Goal: Navigation & Orientation: Find specific page/section

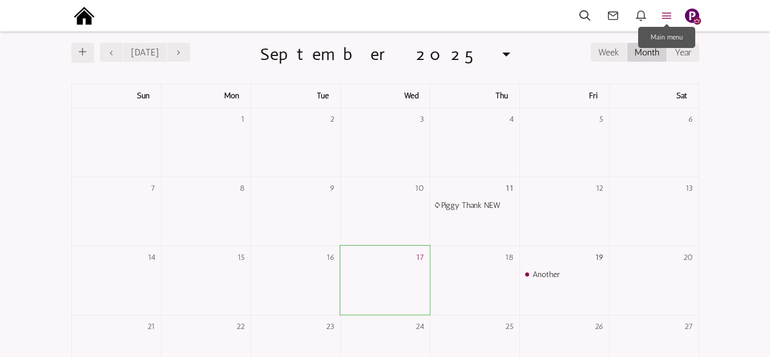
click at [670, 15] on icon at bounding box center [666, 15] width 25 height 13
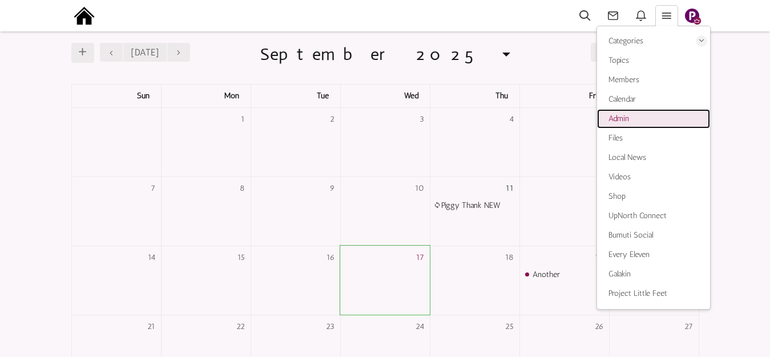
click at [623, 116] on span "Admin" at bounding box center [618, 119] width 21 height 10
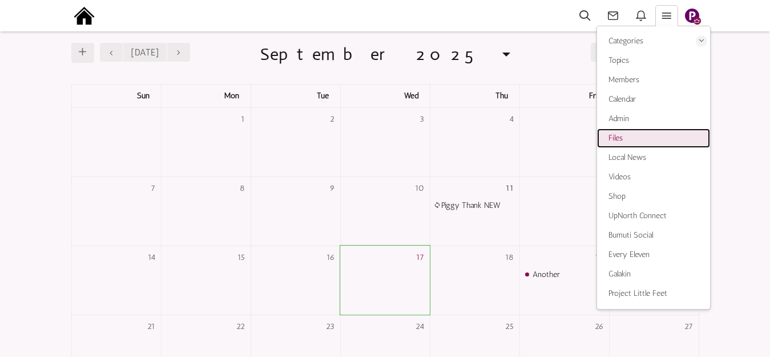
click at [621, 135] on span "Files" at bounding box center [615, 138] width 14 height 10
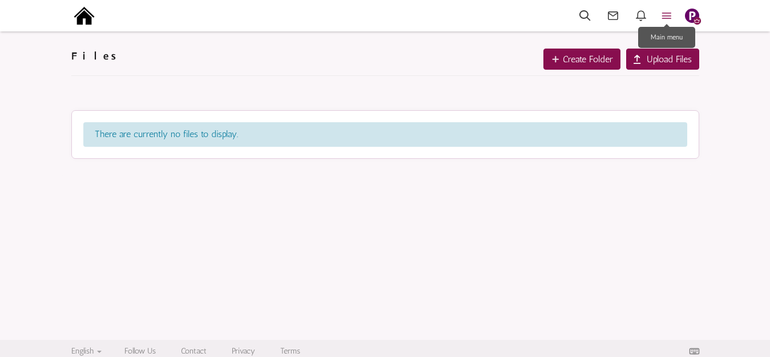
click at [664, 15] on icon at bounding box center [666, 15] width 25 height 13
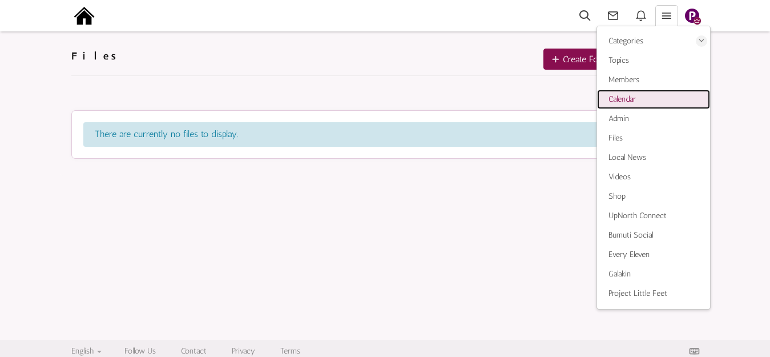
click at [628, 99] on span "Calendar" at bounding box center [621, 99] width 27 height 10
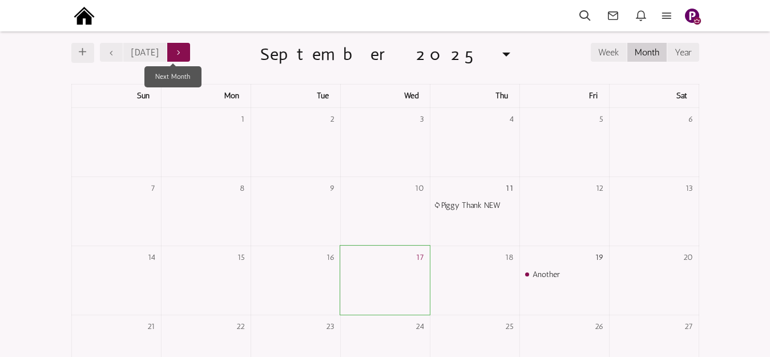
click at [175, 52] on small at bounding box center [179, 52] width 8 height 9
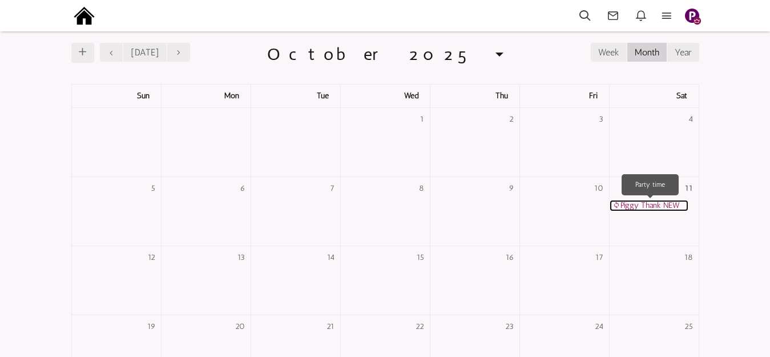
click at [640, 204] on link "Piggy Thank NEW" at bounding box center [648, 205] width 79 height 11
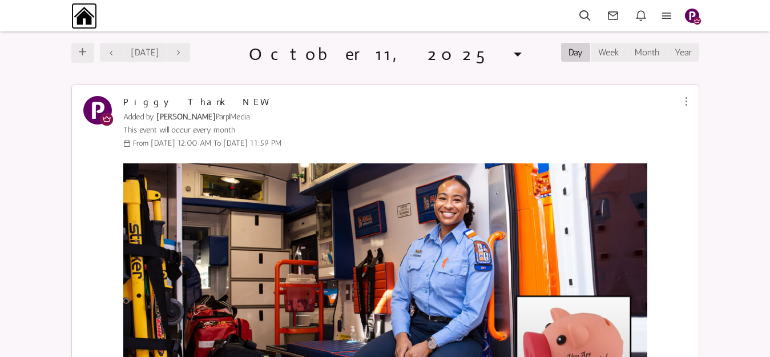
click at [86, 17] on img at bounding box center [84, 16] width 26 height 26
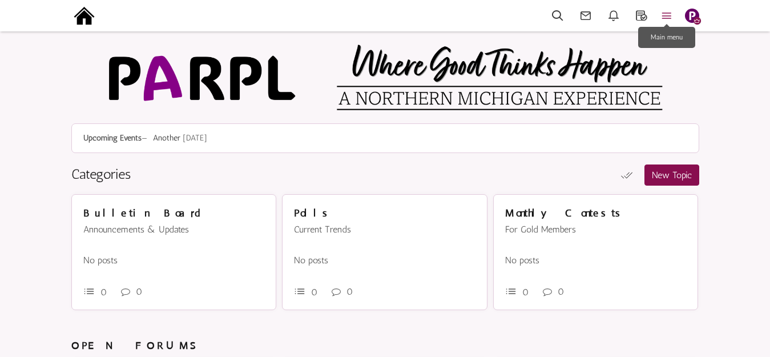
click at [667, 14] on icon at bounding box center [666, 15] width 25 height 13
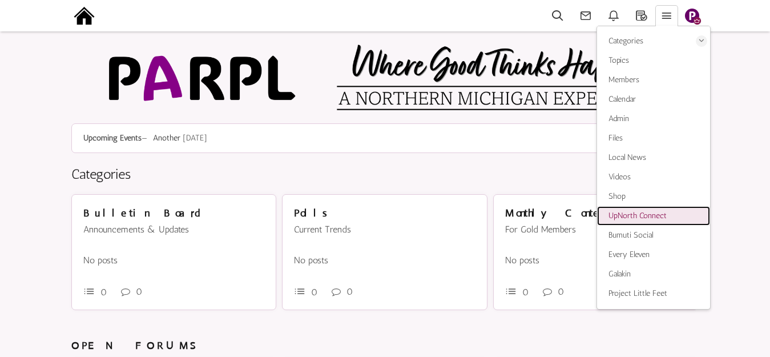
click at [633, 215] on span "UpNorth Connect" at bounding box center [637, 216] width 58 height 10
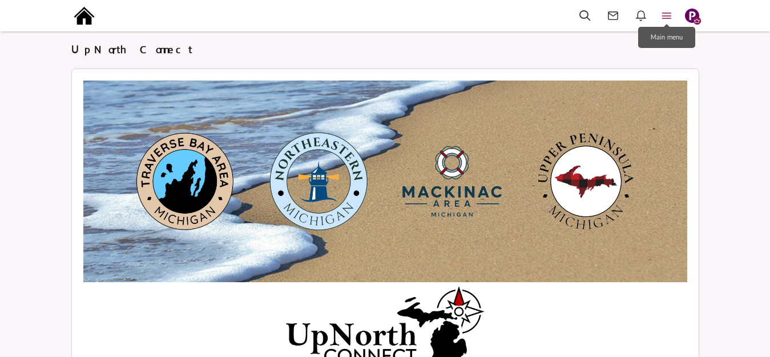
click at [671, 14] on icon at bounding box center [666, 15] width 25 height 13
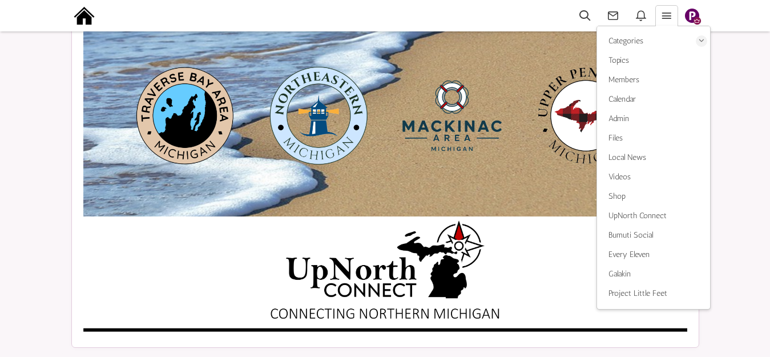
scroll to position [96, 0]
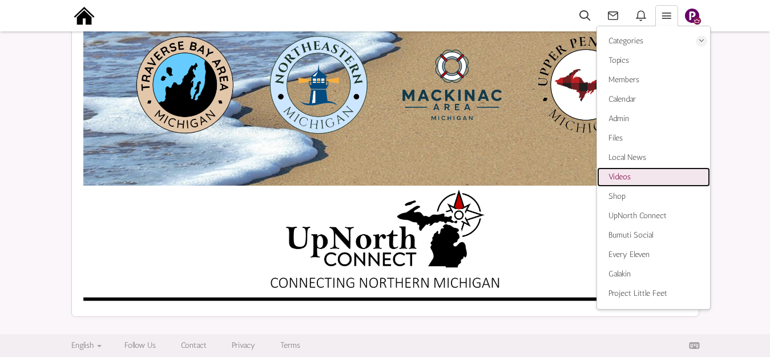
click at [616, 177] on span "Videos" at bounding box center [619, 177] width 22 height 10
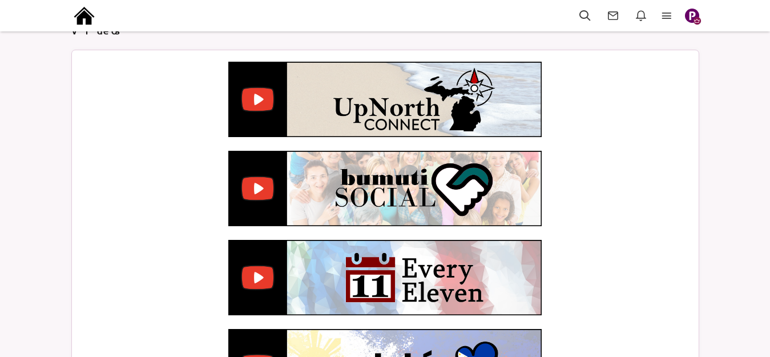
scroll to position [118, 0]
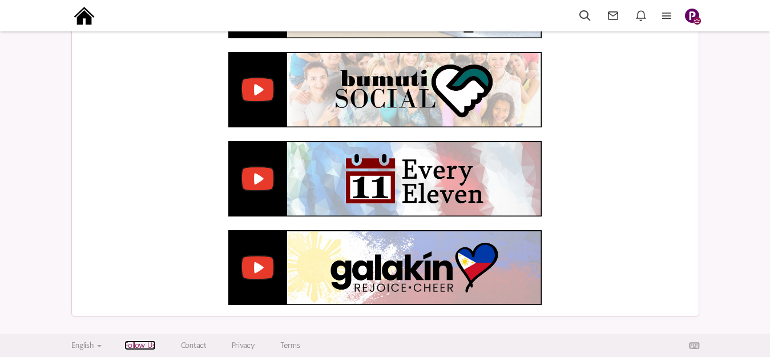
click at [144, 345] on link "Follow Us" at bounding box center [139, 345] width 31 height 10
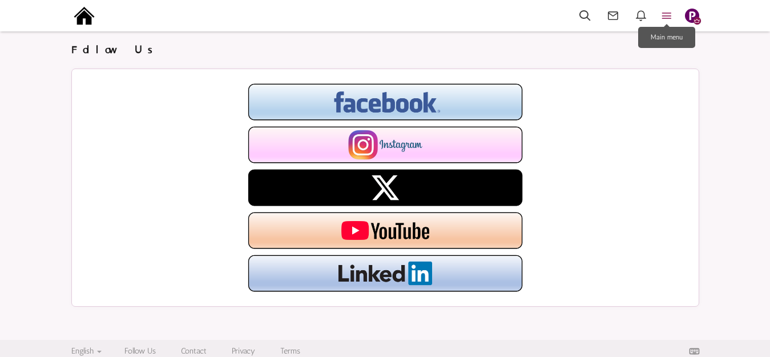
click at [668, 17] on icon at bounding box center [666, 15] width 25 height 13
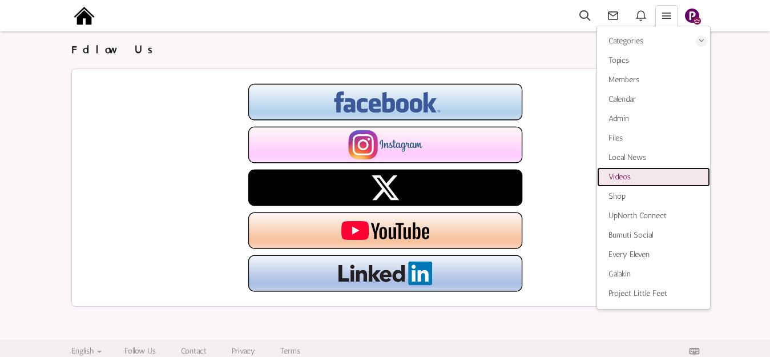
click at [628, 176] on span "Videos" at bounding box center [619, 177] width 22 height 10
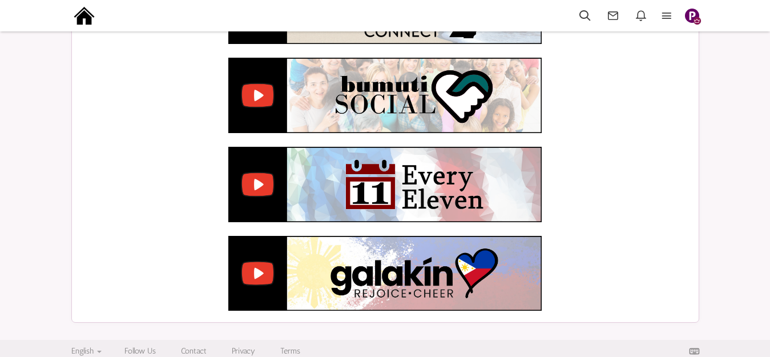
scroll to position [118, 0]
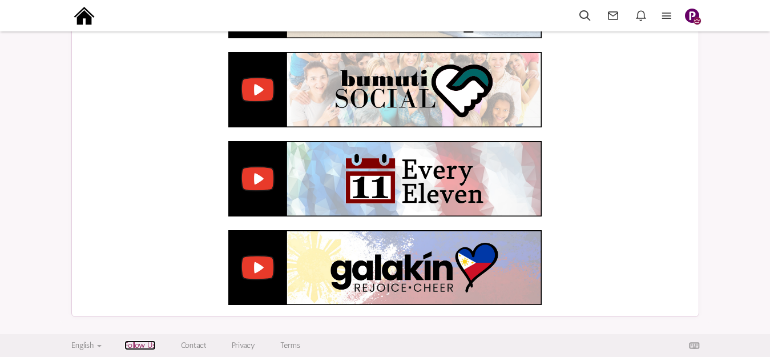
click at [148, 345] on link "Follow Us" at bounding box center [139, 345] width 31 height 10
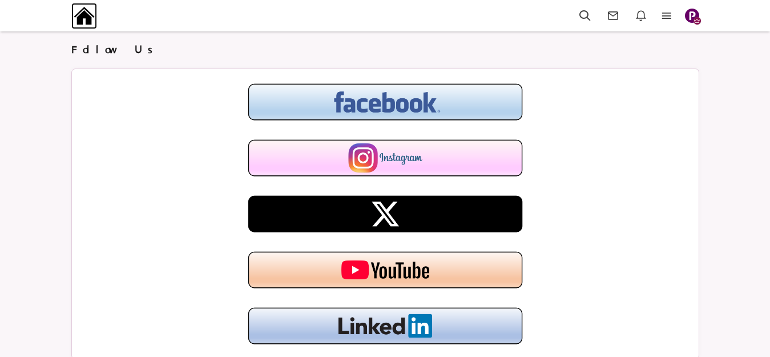
click at [85, 17] on img at bounding box center [84, 16] width 26 height 26
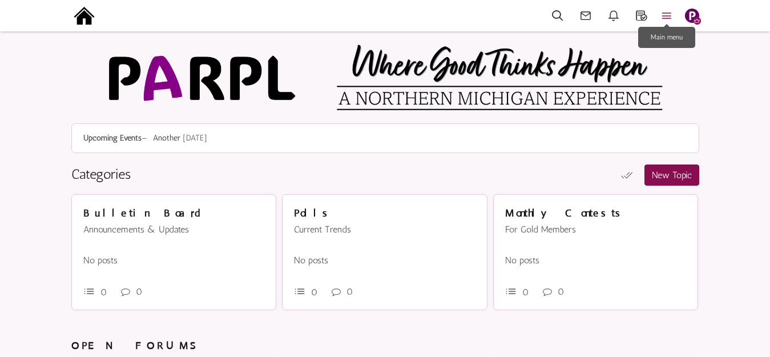
click at [665, 17] on icon at bounding box center [666, 15] width 25 height 13
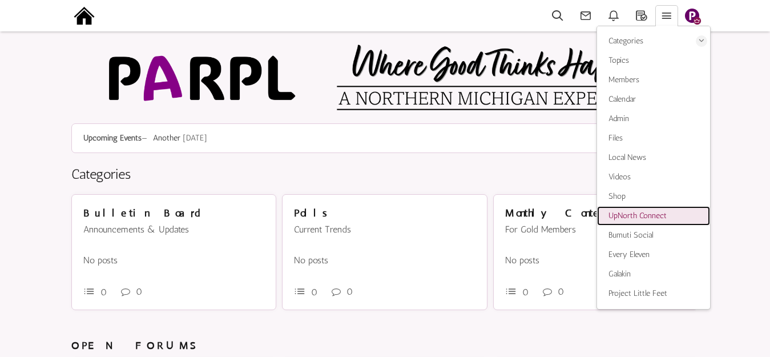
click at [625, 217] on span "UpNorth Connect" at bounding box center [637, 216] width 58 height 10
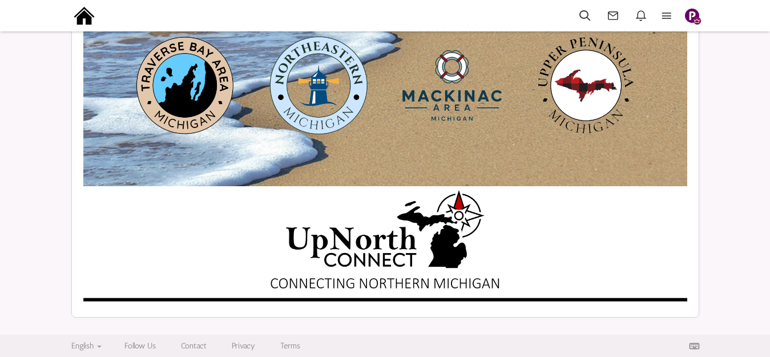
scroll to position [96, 0]
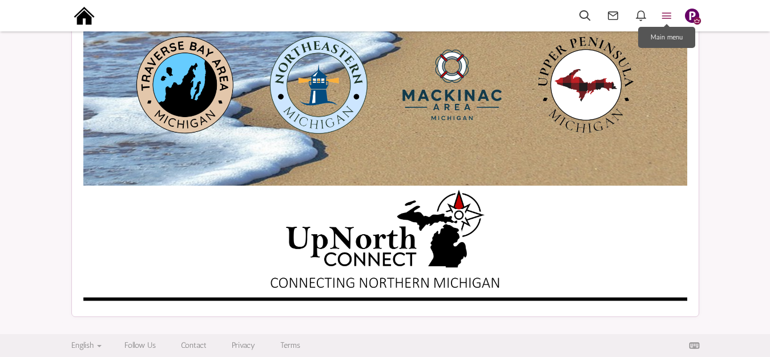
click at [667, 15] on icon at bounding box center [666, 15] width 25 height 13
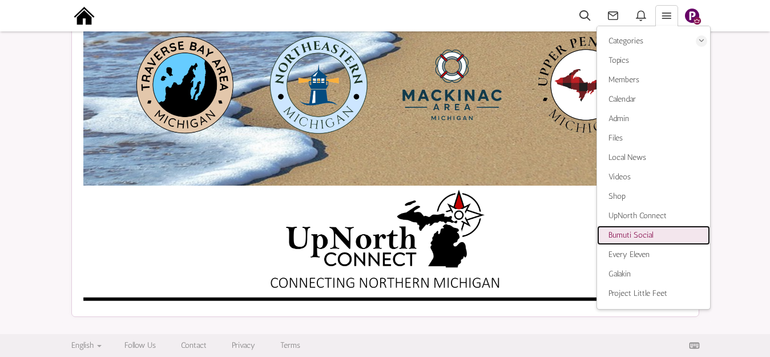
click at [628, 235] on span "Bumuti Social" at bounding box center [630, 235] width 45 height 10
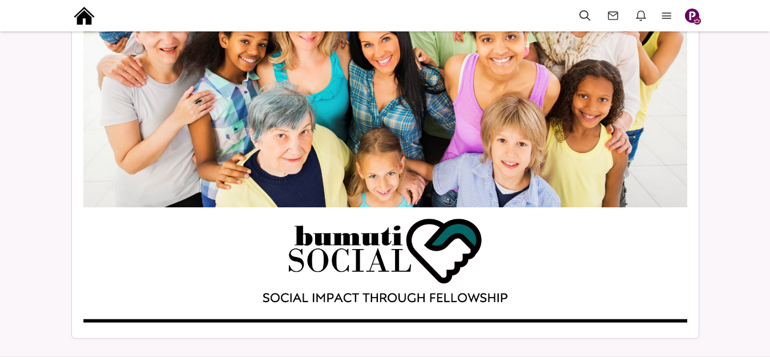
scroll to position [96, 0]
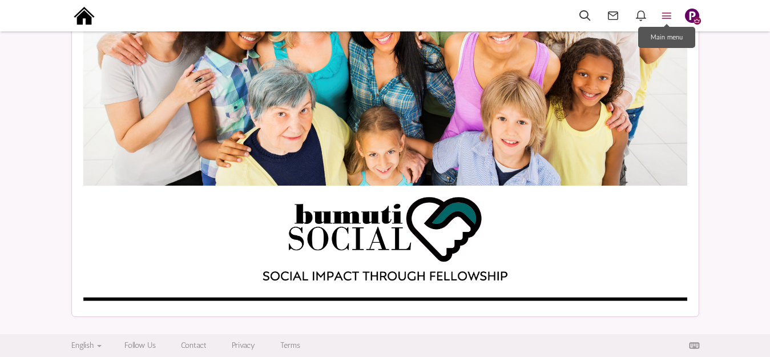
click at [668, 14] on icon at bounding box center [666, 15] width 25 height 13
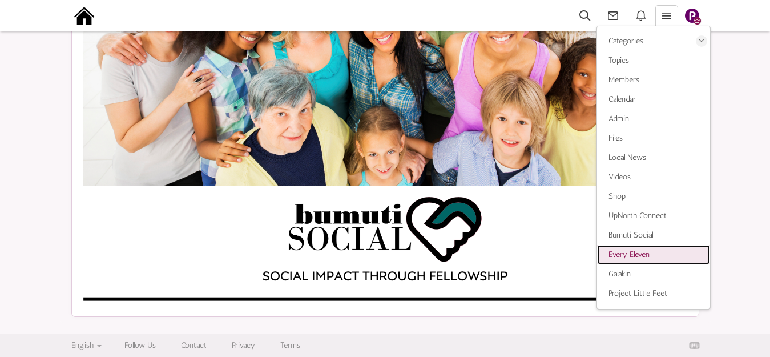
click at [618, 252] on span "Every Eleven" at bounding box center [628, 254] width 41 height 10
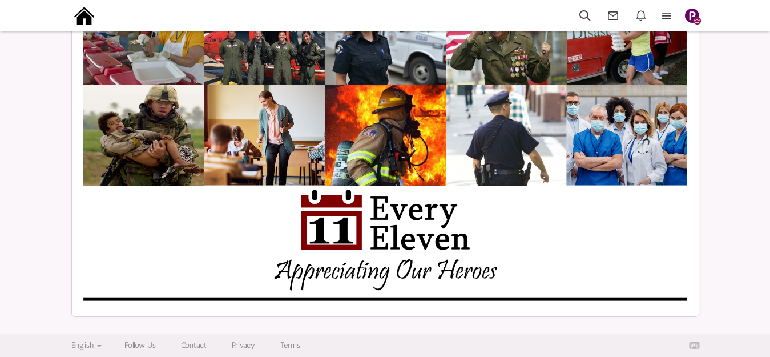
scroll to position [96, 0]
click at [667, 13] on icon at bounding box center [666, 15] width 25 height 13
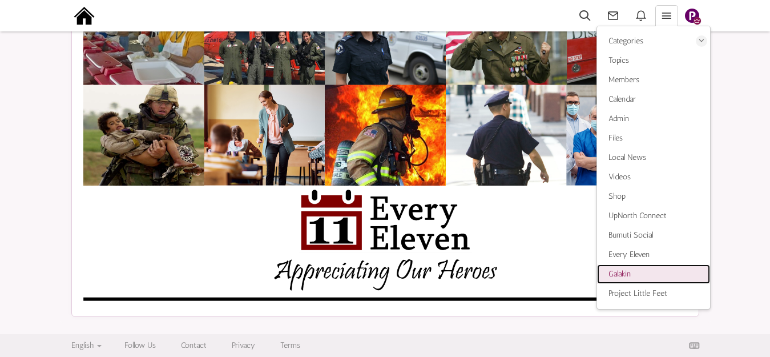
click at [623, 273] on span "Galakin" at bounding box center [619, 274] width 22 height 10
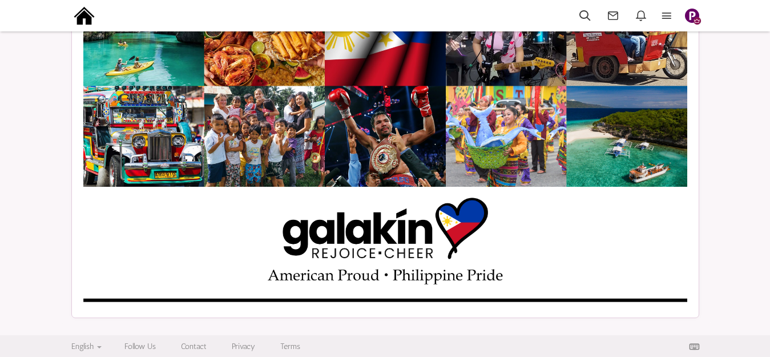
scroll to position [96, 0]
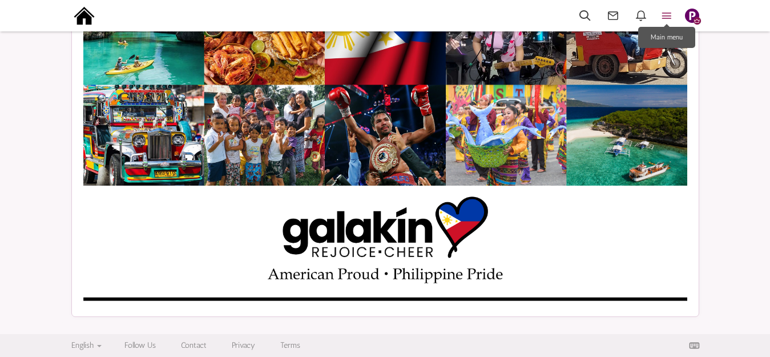
click at [669, 14] on icon at bounding box center [666, 15] width 25 height 13
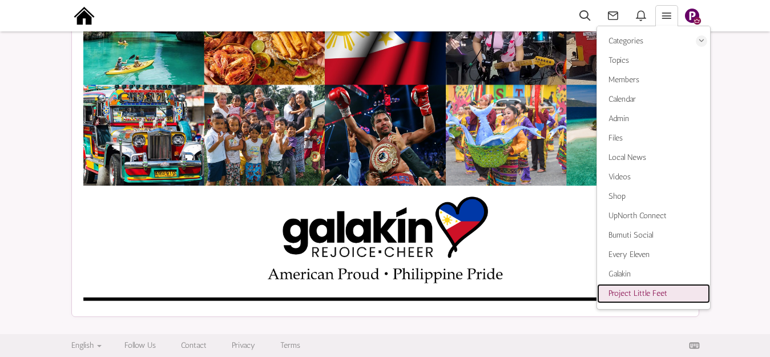
click at [620, 296] on span "Project Little Feet" at bounding box center [637, 293] width 59 height 10
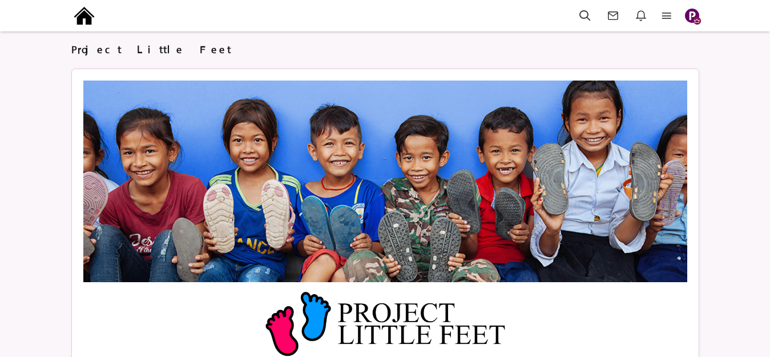
scroll to position [171, 0]
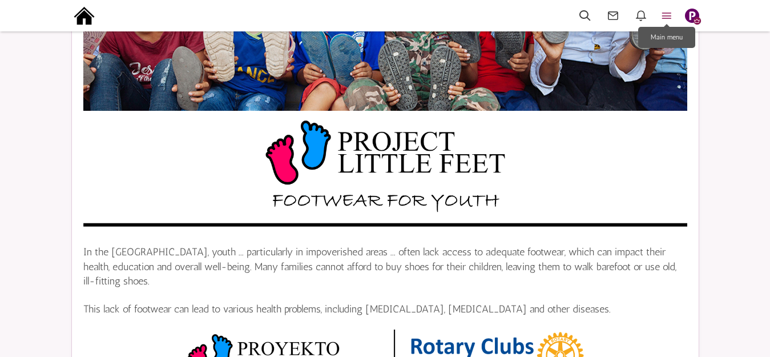
click at [669, 13] on icon at bounding box center [666, 15] width 25 height 13
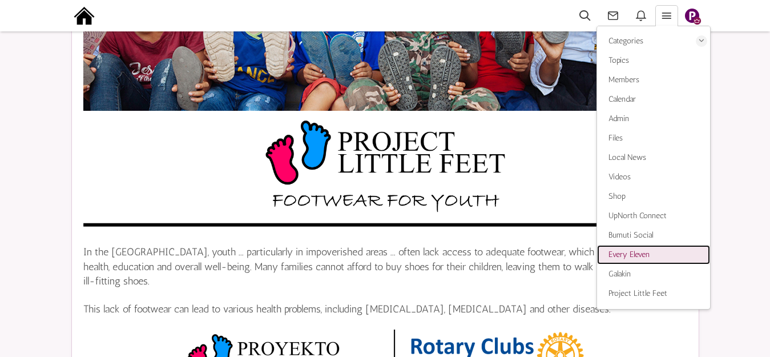
click at [628, 256] on span "Every Eleven" at bounding box center [628, 254] width 41 height 10
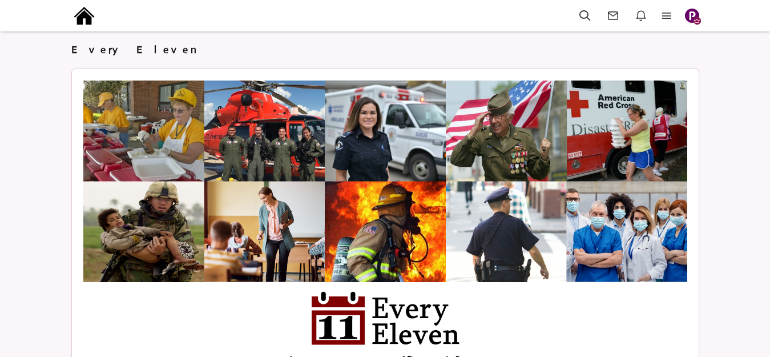
scroll to position [96, 0]
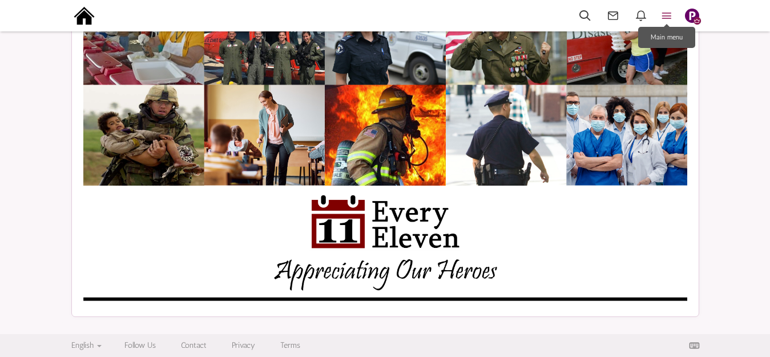
click at [669, 15] on icon at bounding box center [666, 15] width 25 height 13
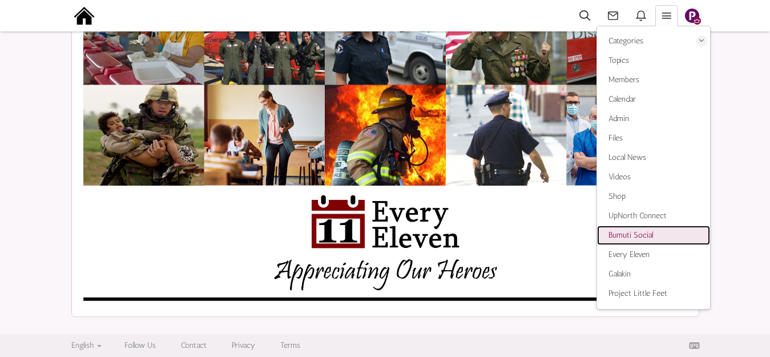
click at [631, 233] on span "Bumuti Social" at bounding box center [630, 235] width 45 height 10
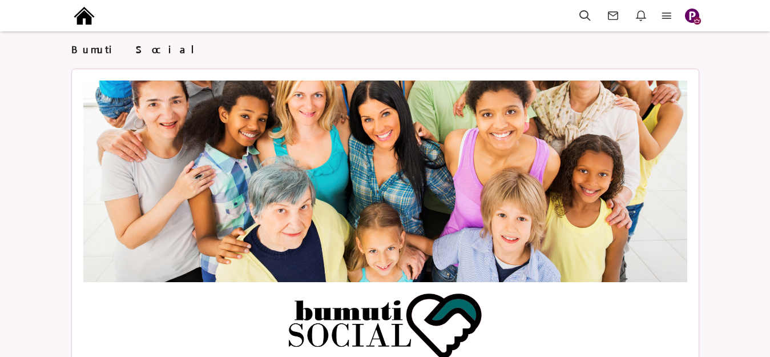
scroll to position [96, 0]
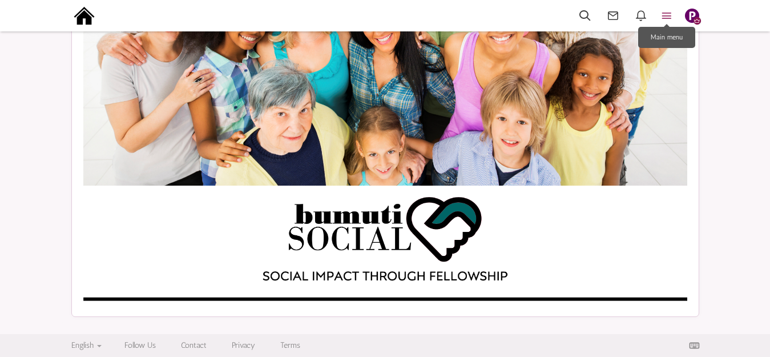
click at [668, 15] on icon at bounding box center [666, 15] width 25 height 13
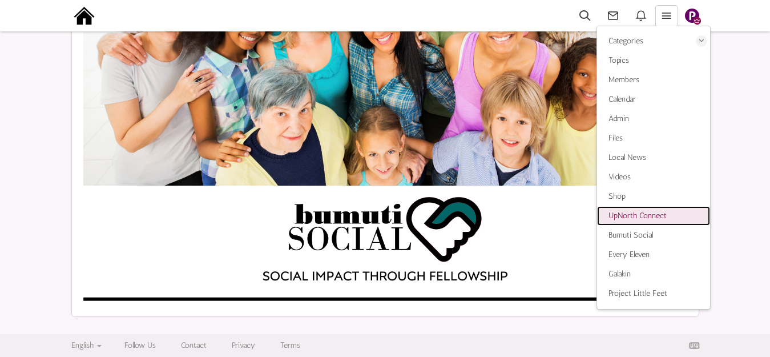
click at [637, 212] on span "UpNorth Connect" at bounding box center [637, 216] width 58 height 10
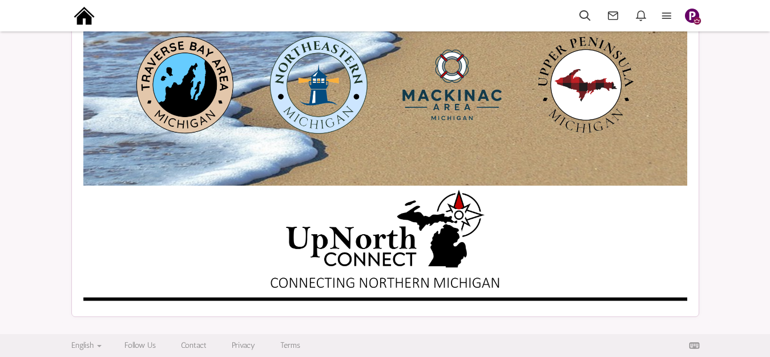
scroll to position [96, 0]
click at [669, 19] on icon at bounding box center [666, 15] width 25 height 13
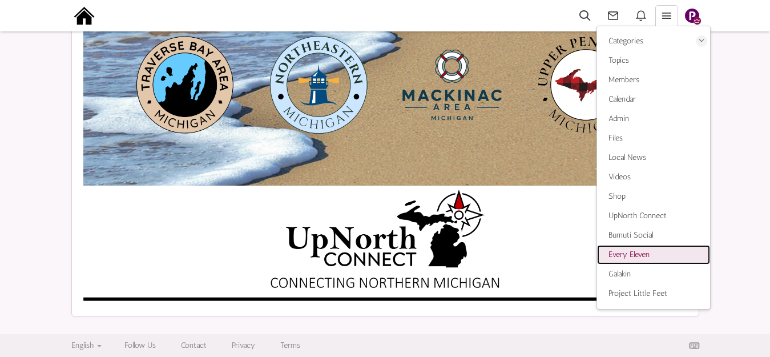
click at [621, 257] on span "Every Eleven" at bounding box center [628, 254] width 41 height 10
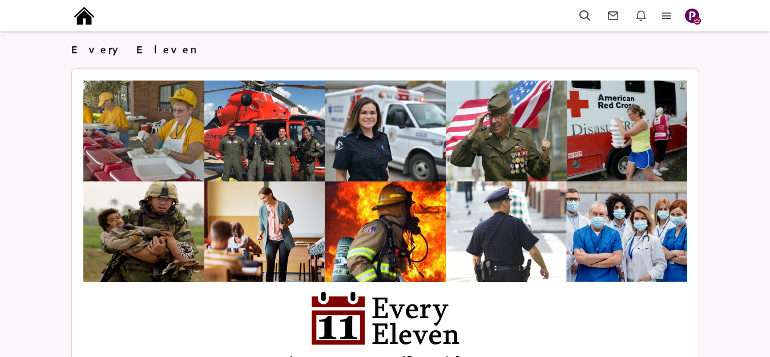
scroll to position [96, 0]
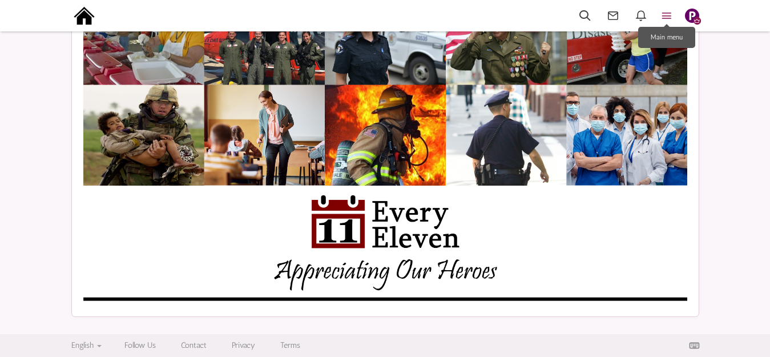
click at [667, 12] on icon at bounding box center [666, 15] width 25 height 13
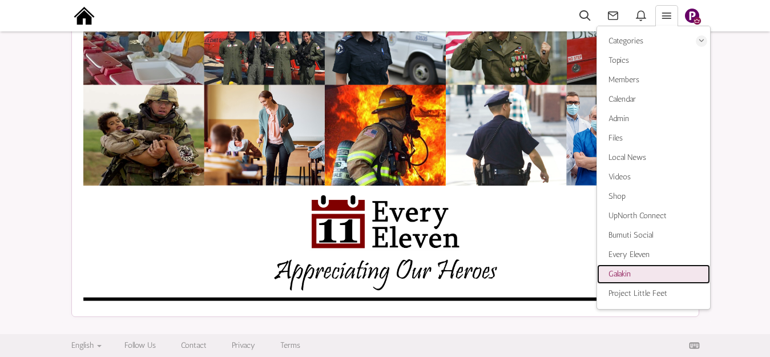
click at [623, 273] on span "Galakin" at bounding box center [619, 274] width 22 height 10
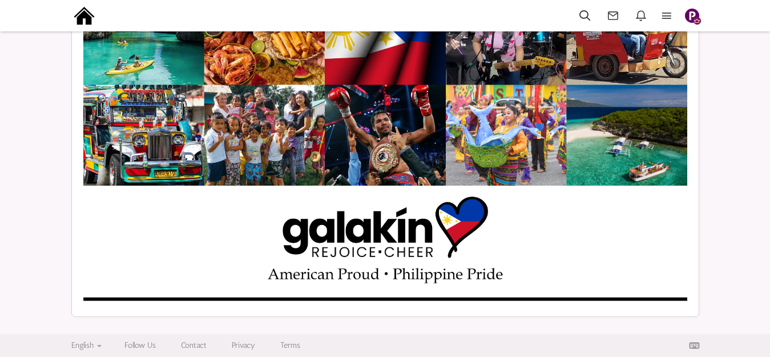
scroll to position [96, 0]
click at [672, 16] on icon at bounding box center [666, 15] width 25 height 13
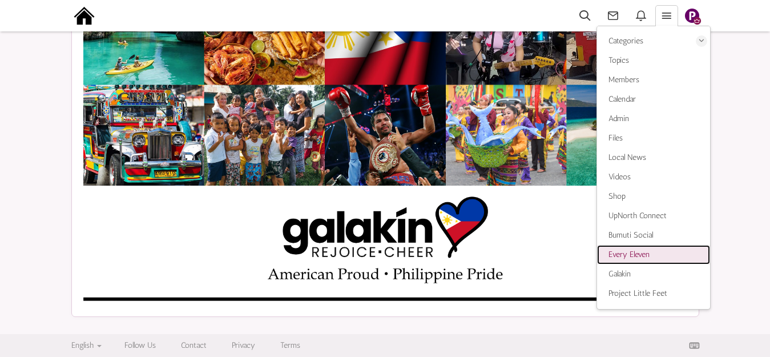
click at [624, 255] on span "Every Eleven" at bounding box center [628, 254] width 41 height 10
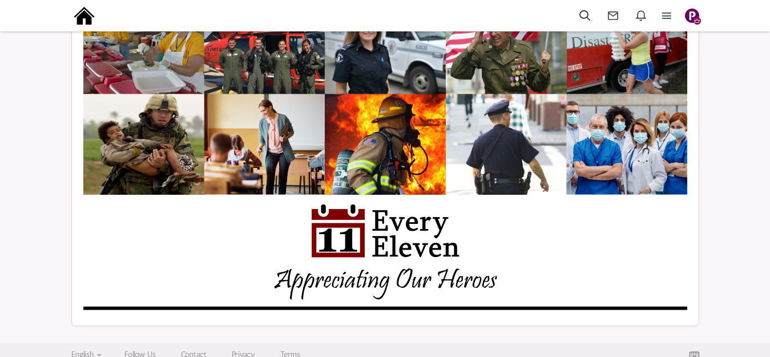
scroll to position [96, 0]
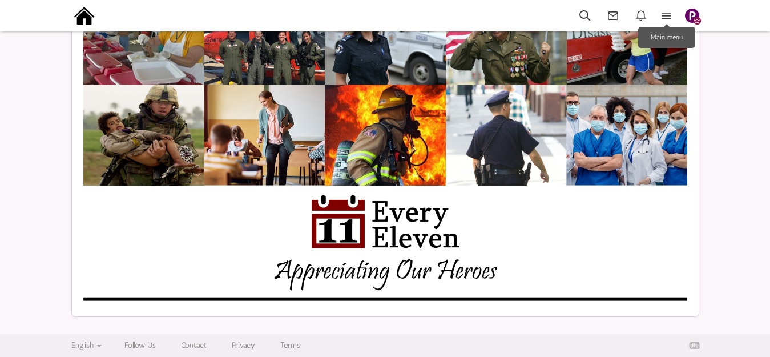
drag, startPoint x: 671, startPoint y: 14, endPoint x: 514, endPoint y: 15, distance: 156.9
click at [514, 15] on div "Categories Members Calendar Local News Videos Shop UpNorth Connect Bumuti Socia…" at bounding box center [321, 16] width 501 height 15
click at [664, 11] on icon at bounding box center [666, 15] width 25 height 13
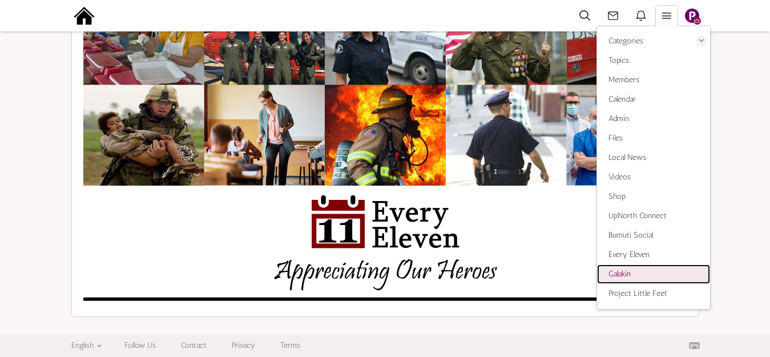
click at [618, 271] on span "Galakin" at bounding box center [619, 274] width 22 height 10
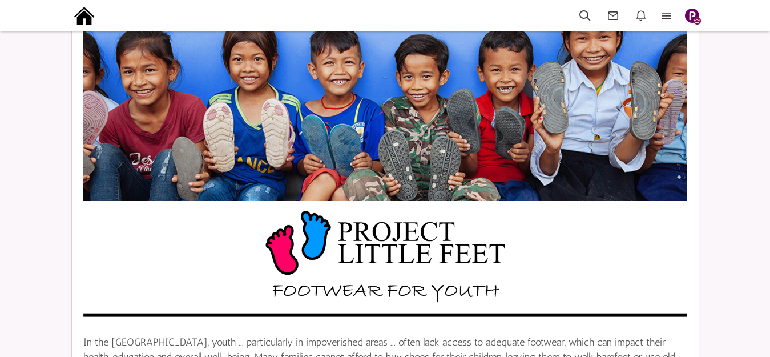
scroll to position [106, 0]
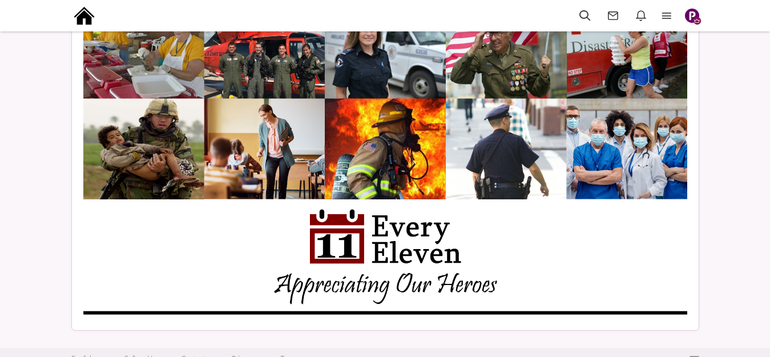
scroll to position [96, 0]
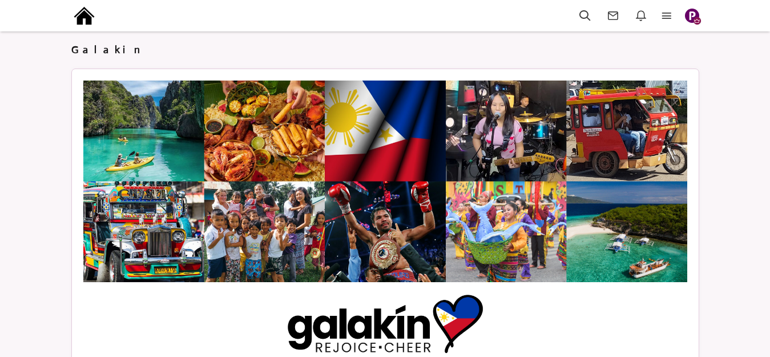
scroll to position [96, 0]
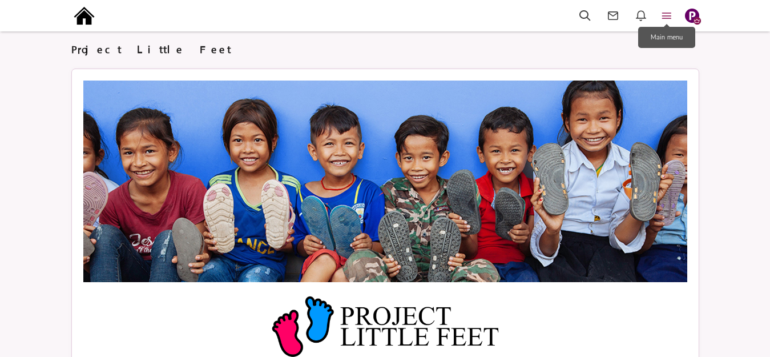
click at [666, 14] on icon at bounding box center [666, 15] width 25 height 13
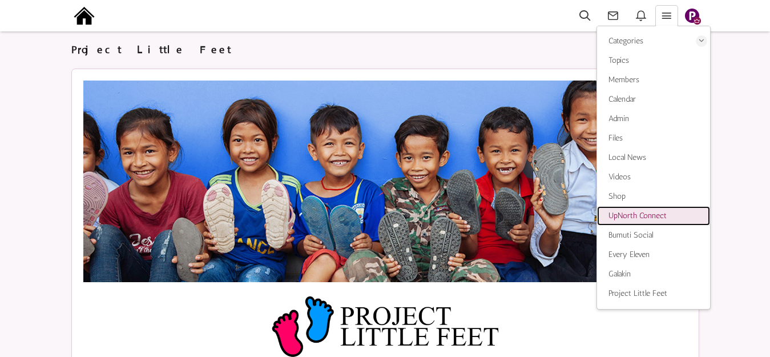
click at [632, 211] on span "UpNorth Connect" at bounding box center [637, 216] width 58 height 10
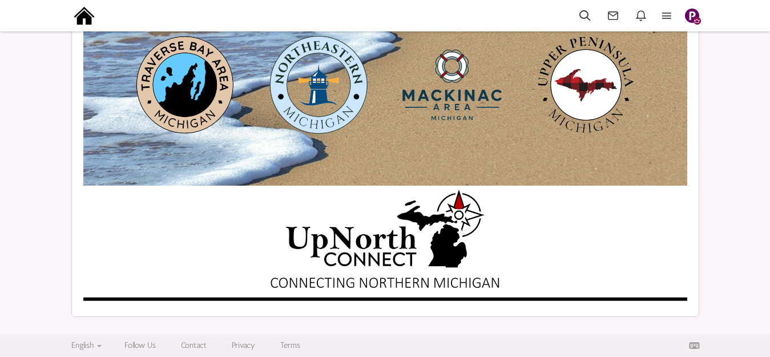
scroll to position [96, 0]
click at [671, 13] on icon at bounding box center [666, 15] width 25 height 13
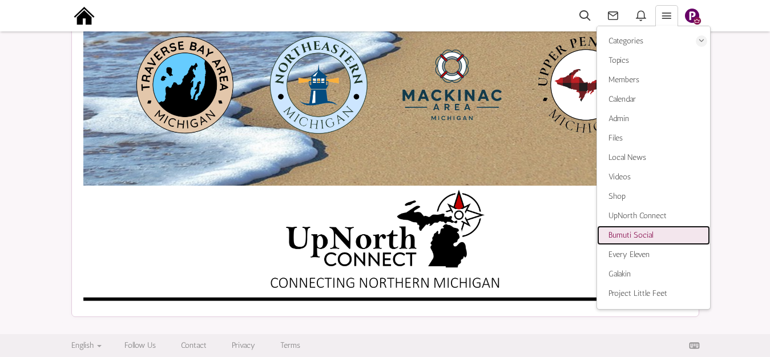
click at [628, 233] on span "Bumuti Social" at bounding box center [630, 235] width 45 height 10
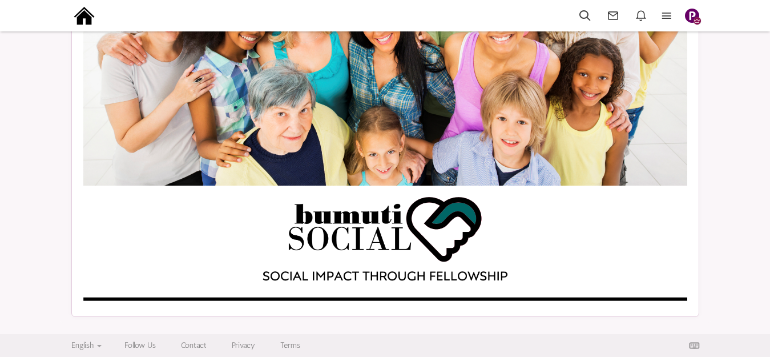
scroll to position [96, 0]
click at [665, 17] on icon at bounding box center [666, 15] width 25 height 13
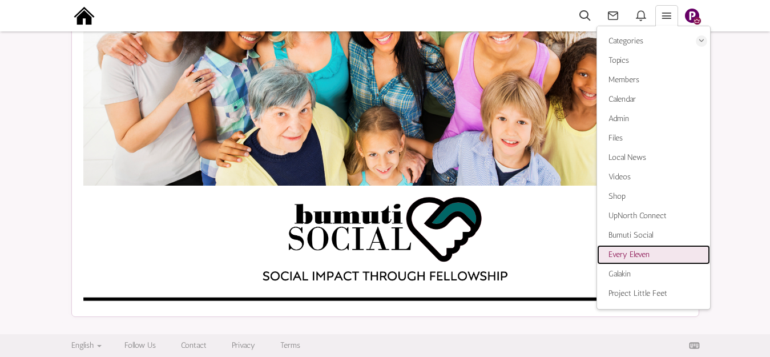
click at [621, 251] on span "Every Eleven" at bounding box center [628, 254] width 41 height 10
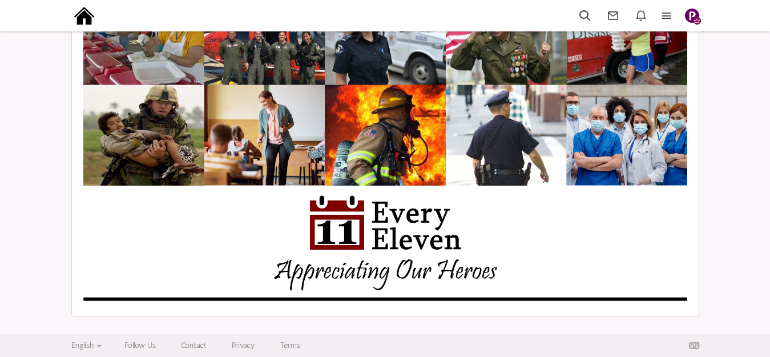
scroll to position [96, 0]
click at [671, 16] on icon at bounding box center [666, 15] width 25 height 13
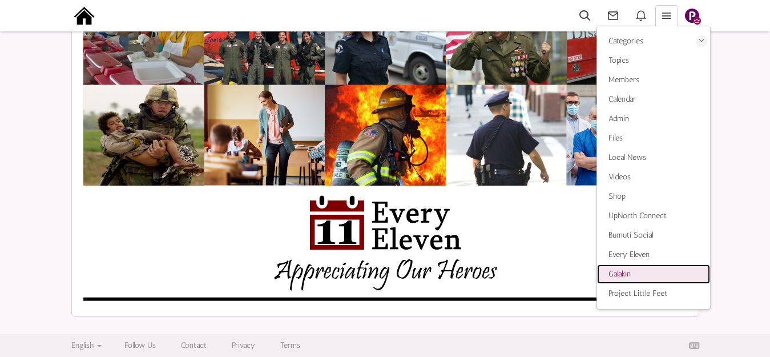
click at [625, 276] on span "Galakin" at bounding box center [619, 274] width 22 height 10
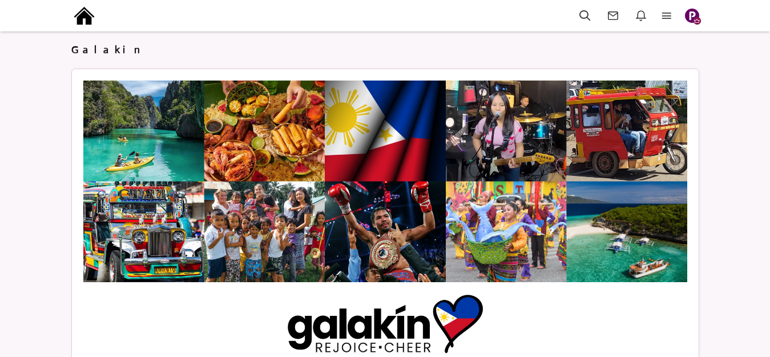
scroll to position [96, 0]
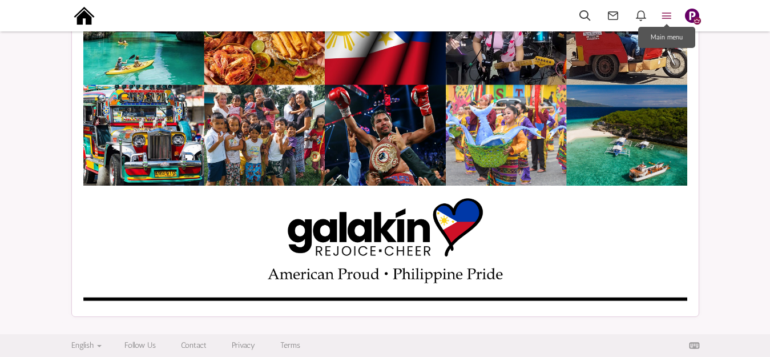
click at [668, 15] on icon at bounding box center [666, 15] width 25 height 13
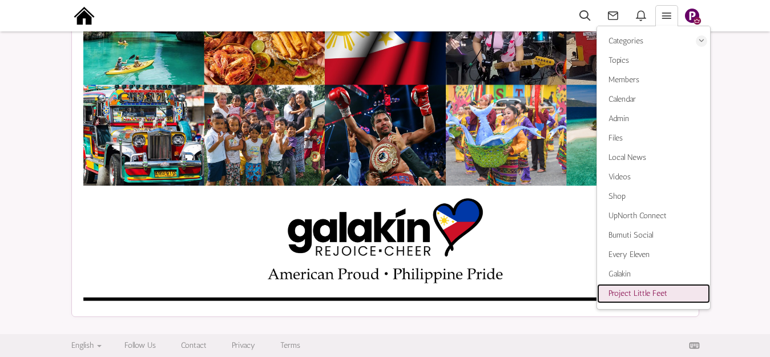
click at [621, 296] on span "Project Little Feet" at bounding box center [637, 293] width 59 height 10
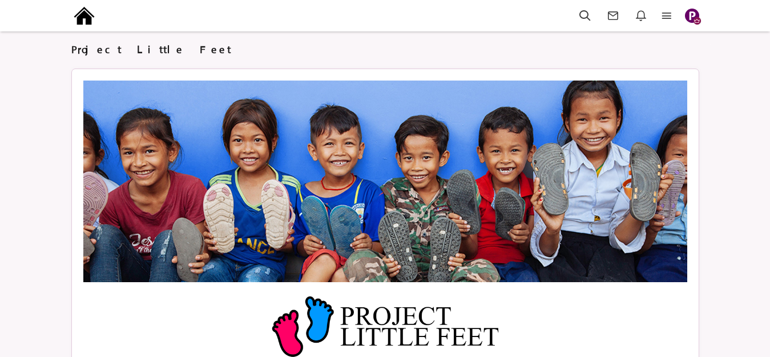
click at [695, 17] on img "button" at bounding box center [692, 16] width 14 height 14
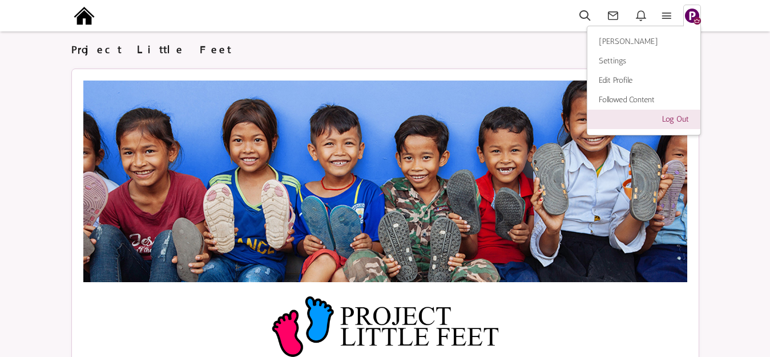
click at [676, 119] on link "Log Out" at bounding box center [643, 119] width 113 height 19
